Goal: Transaction & Acquisition: Purchase product/service

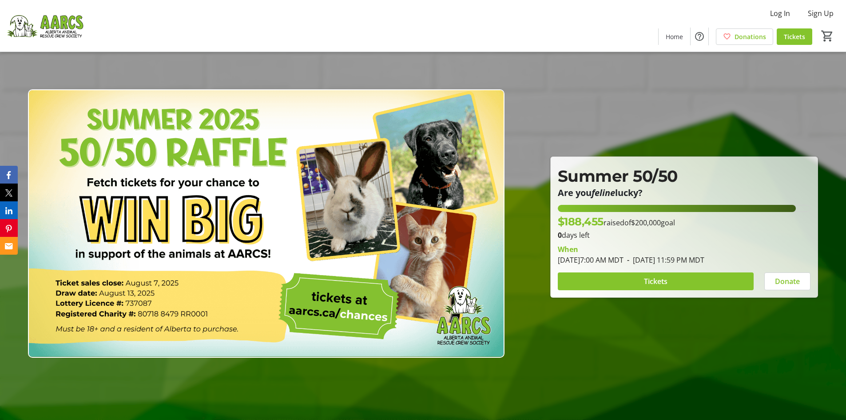
click at [205, 167] on img at bounding box center [266, 223] width 477 height 268
click at [59, 24] on img at bounding box center [44, 26] width 79 height 44
click at [66, 24] on img at bounding box center [44, 26] width 79 height 44
click at [79, 21] on img at bounding box center [44, 26] width 79 height 44
click at [64, 28] on img at bounding box center [44, 26] width 79 height 44
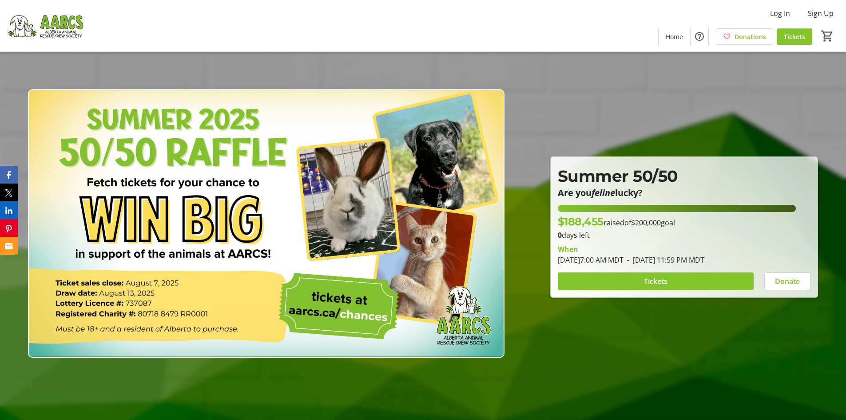
click at [64, 28] on img at bounding box center [44, 26] width 79 height 44
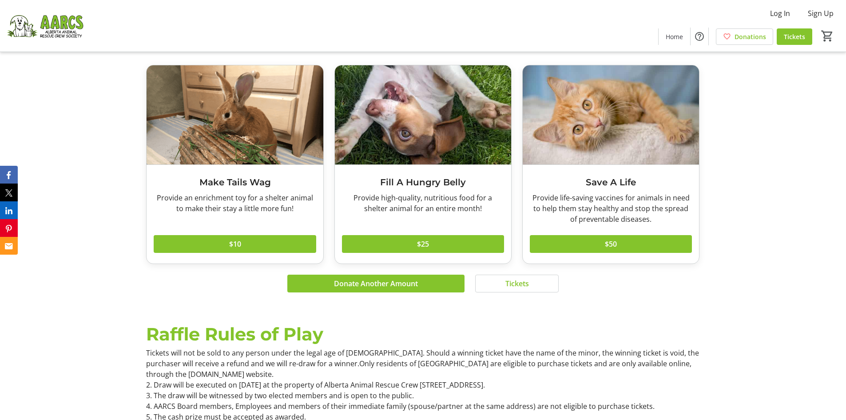
scroll to position [888, 0]
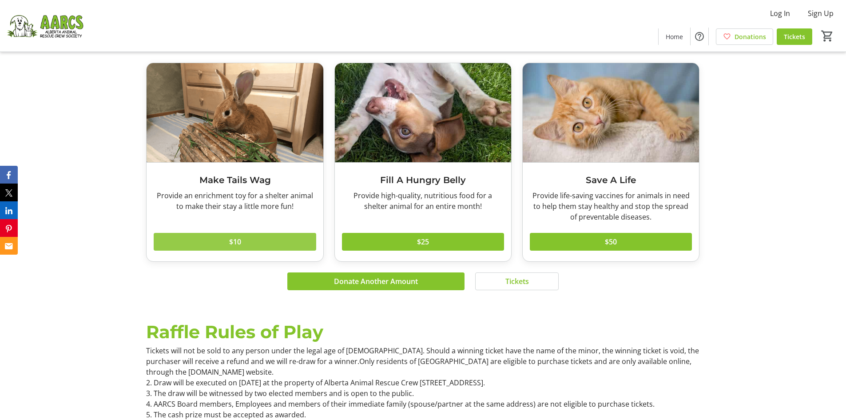
click at [282, 239] on span at bounding box center [235, 241] width 162 height 21
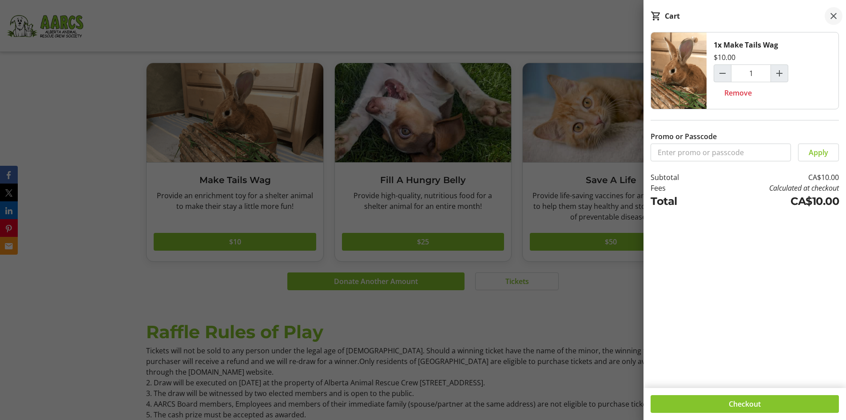
click at [834, 14] on mat-icon at bounding box center [833, 16] width 11 height 11
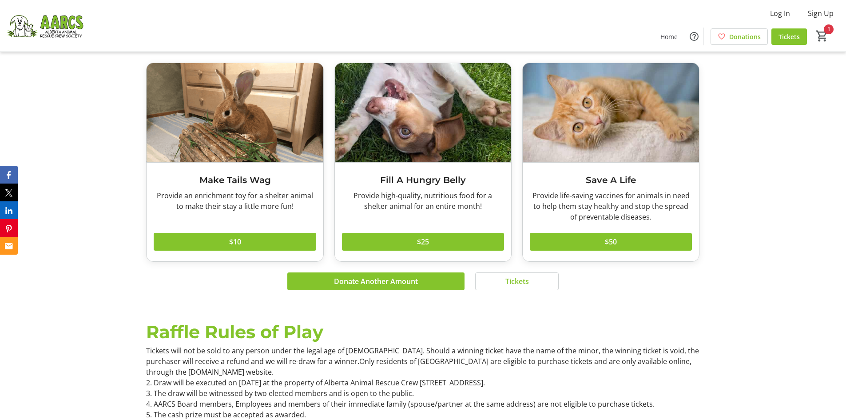
click at [67, 21] on img at bounding box center [44, 26] width 79 height 44
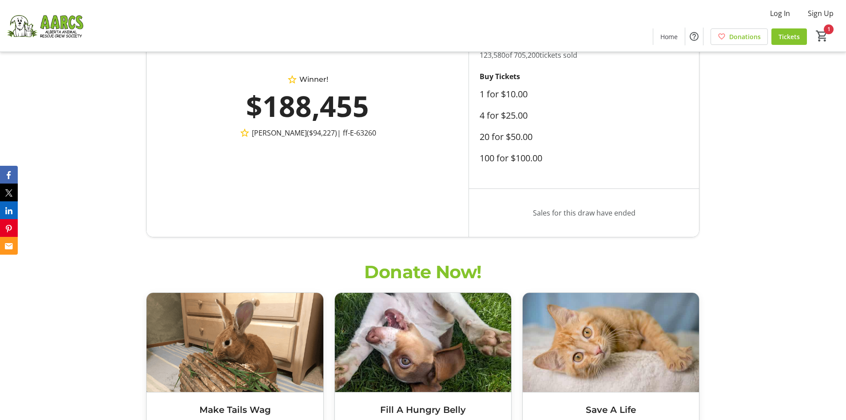
click at [67, 21] on img at bounding box center [44, 26] width 79 height 44
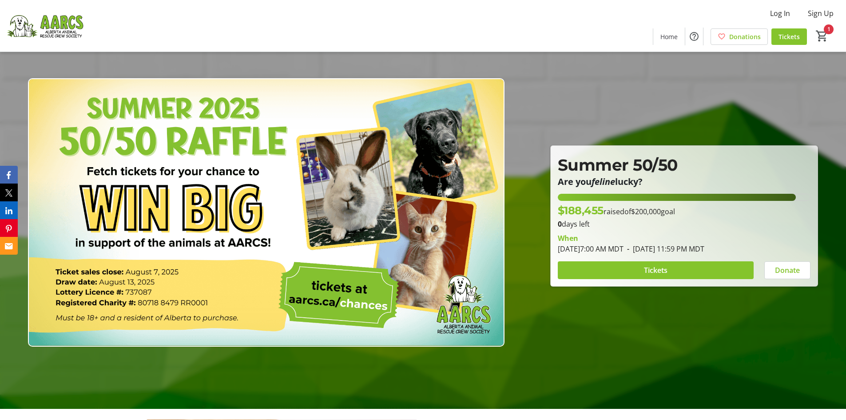
scroll to position [0, 0]
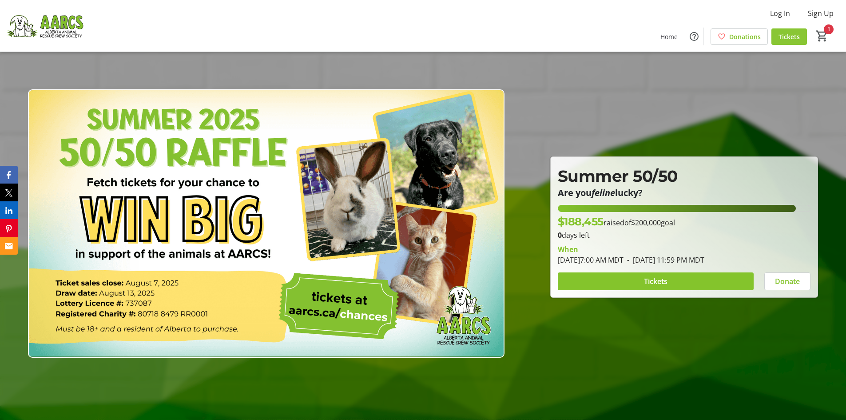
click at [797, 36] on span "Tickets" at bounding box center [789, 36] width 21 height 9
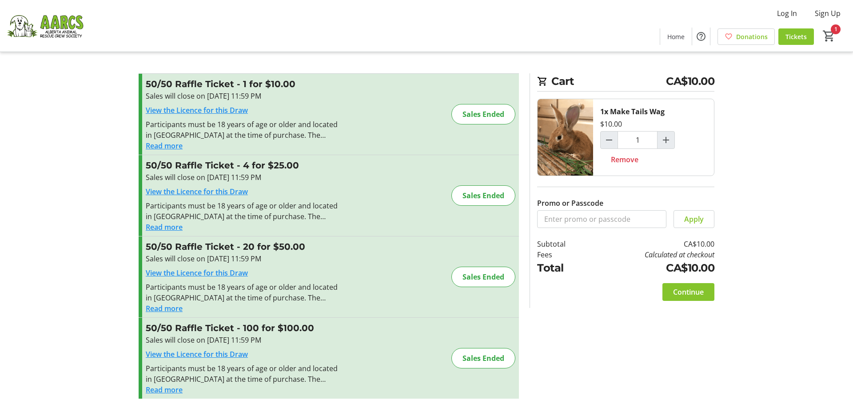
click at [64, 21] on img at bounding box center [44, 26] width 79 height 44
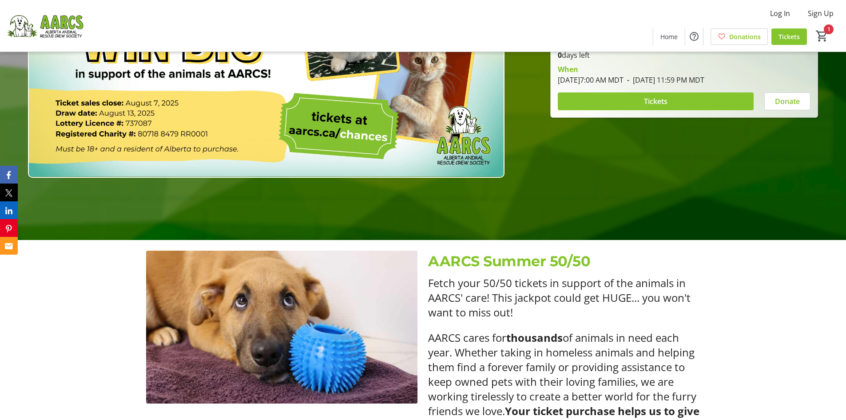
scroll to position [178, 0]
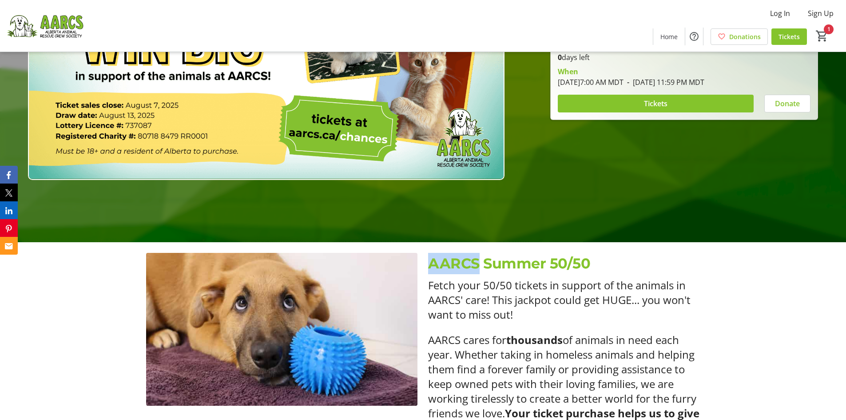
drag, startPoint x: 432, startPoint y: 266, endPoint x: 477, endPoint y: 265, distance: 45.3
click at [477, 266] on p "AARCS Summer 50/50" at bounding box center [563, 263] width 271 height 21
copy p "AARCS"
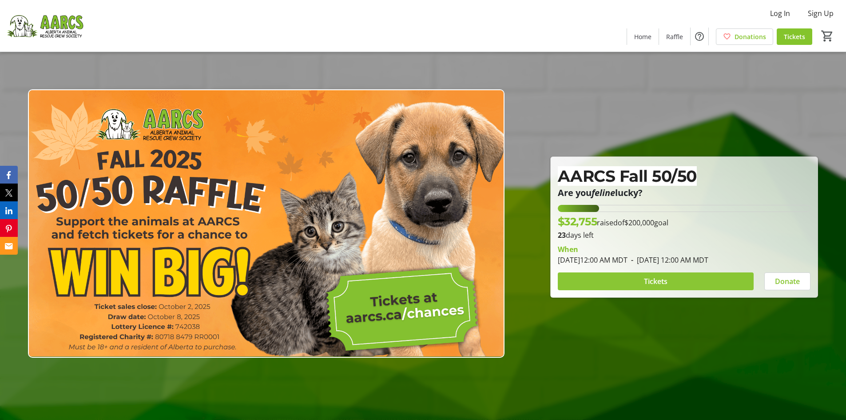
click at [644, 280] on span "Tickets" at bounding box center [656, 281] width 24 height 11
